Goal: Navigation & Orientation: Find specific page/section

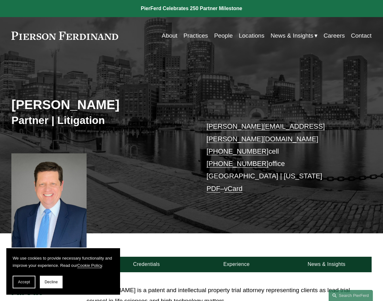
click at [240, 34] on link "Locations" at bounding box center [252, 36] width 26 height 12
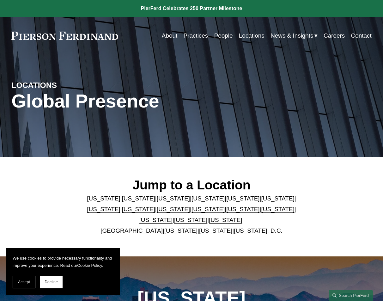
click at [221, 36] on link "People" at bounding box center [223, 36] width 19 height 12
